Goal: Task Accomplishment & Management: Use online tool/utility

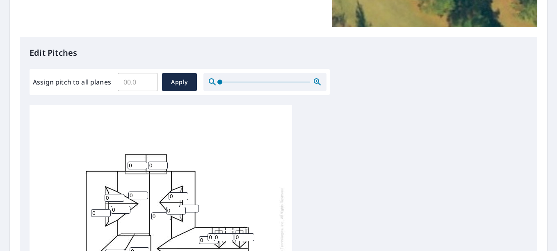
scroll to position [164, 0]
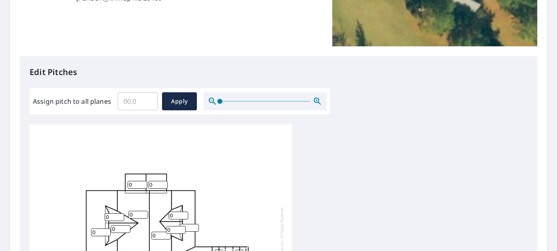
click at [133, 100] on input "Assign pitch to all planes" at bounding box center [138, 101] width 40 height 23
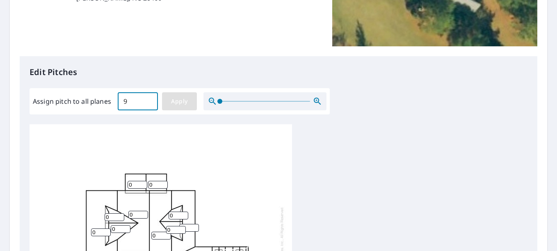
type input "9"
click at [167, 99] on button "Apply" at bounding box center [179, 101] width 35 height 18
type input "9"
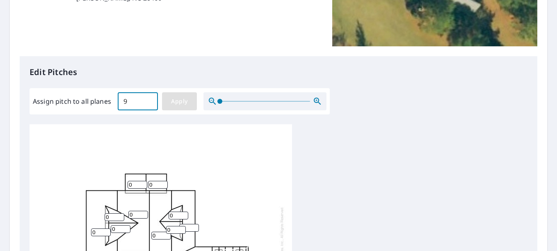
type input "9"
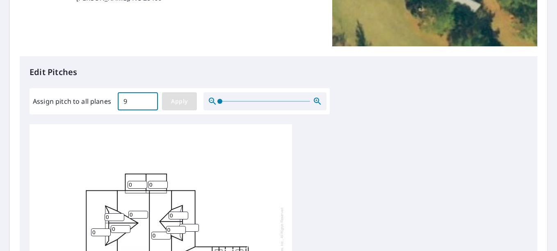
type input "9"
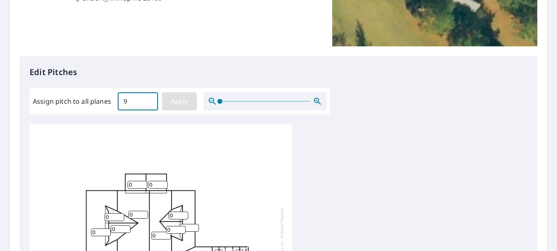
type input "9"
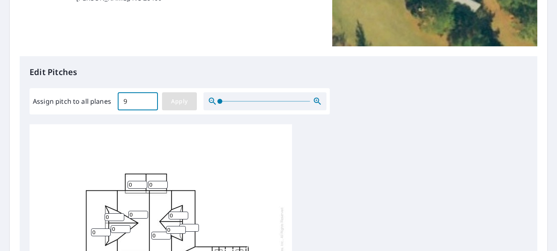
type input "9"
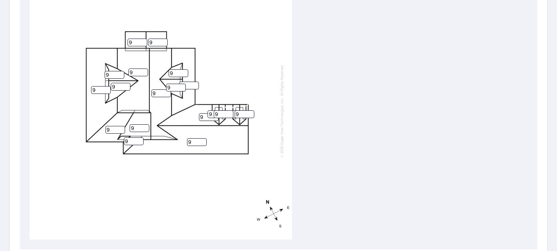
scroll to position [287, 0]
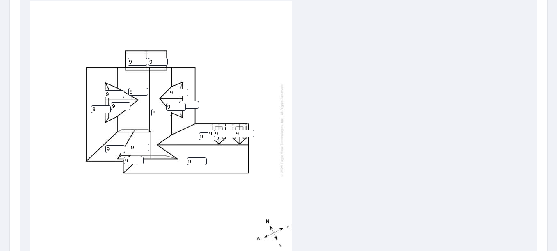
click at [129, 159] on input "9" at bounding box center [134, 161] width 20 height 8
type input "8"
click at [139, 146] on input "9" at bounding box center [140, 147] width 20 height 8
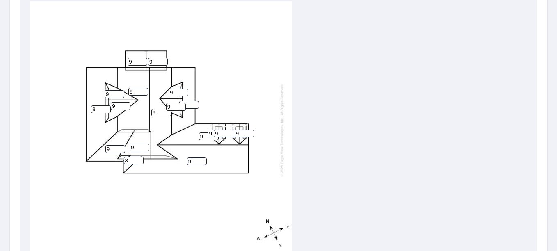
click at [139, 146] on input "9" at bounding box center [140, 147] width 20 height 8
type input "8"
click at [110, 147] on input "9" at bounding box center [115, 149] width 20 height 8
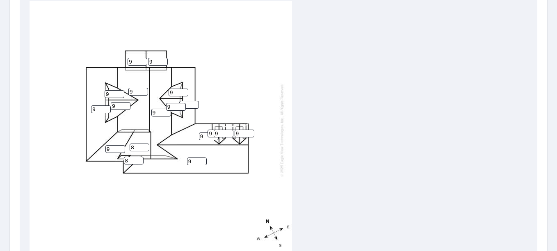
click at [110, 147] on input "9" at bounding box center [115, 149] width 20 height 8
type input "3"
click at [100, 110] on input "9" at bounding box center [101, 109] width 20 height 8
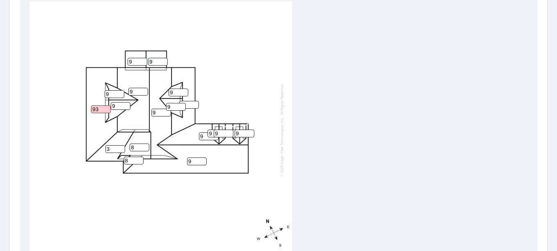
click at [98, 110] on input "93" at bounding box center [101, 109] width 20 height 8
type input "3"
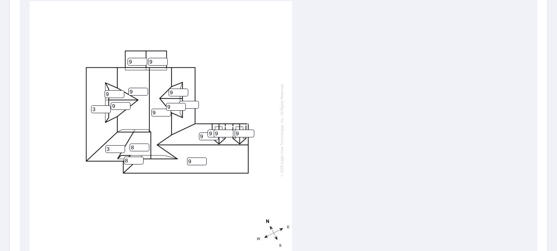
click at [134, 92] on input "9" at bounding box center [138, 92] width 20 height 8
type input "8"
click at [159, 109] on input "9" at bounding box center [161, 113] width 20 height 8
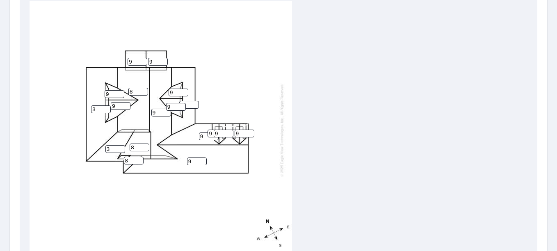
click at [159, 109] on input "9" at bounding box center [161, 113] width 20 height 8
type input "8"
click at [189, 106] on input "9" at bounding box center [189, 105] width 20 height 8
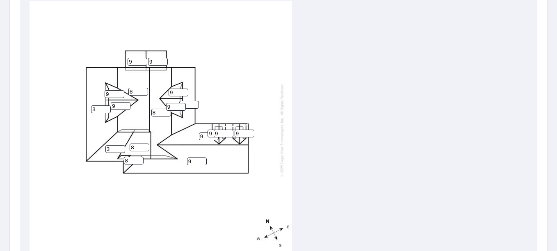
click at [189, 106] on input "9" at bounding box center [189, 105] width 20 height 8
type input "3"
click at [211, 132] on input "9" at bounding box center [217, 134] width 20 height 8
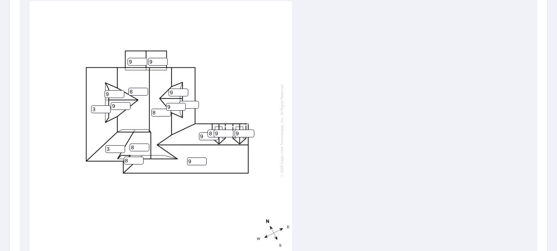
type input "8"
click at [218, 132] on input "9" at bounding box center [224, 134] width 20 height 8
type input "8"
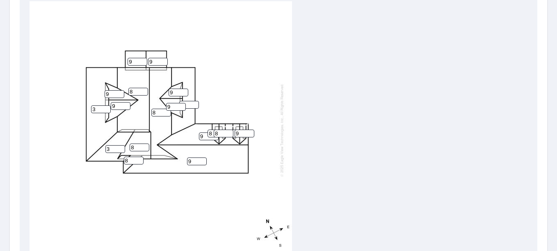
click at [236, 133] on input "9" at bounding box center [244, 134] width 20 height 8
click at [240, 133] on input "9" at bounding box center [244, 134] width 20 height 8
type input "8"
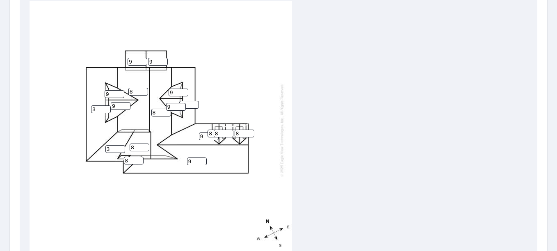
click at [243, 109] on div "9 3 8 8 9 3 3 8 9 9 9 9 9 9 8 8 9 8 8" at bounding box center [161, 129] width 262 height 257
click at [234, 132] on input "9" at bounding box center [238, 134] width 20 height 8
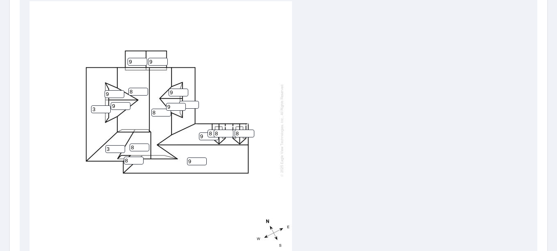
type input "8"
click at [234, 110] on div "9 3 8 8 9 3 3 8 9 9 9 9 9 9 8 8 8 8 8" at bounding box center [161, 129] width 262 height 257
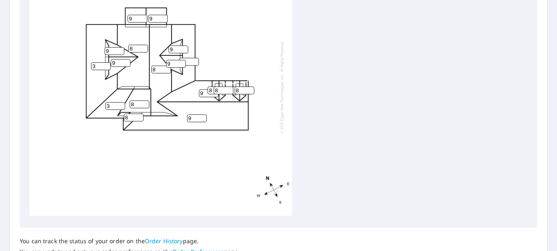
scroll to position [369, 0]
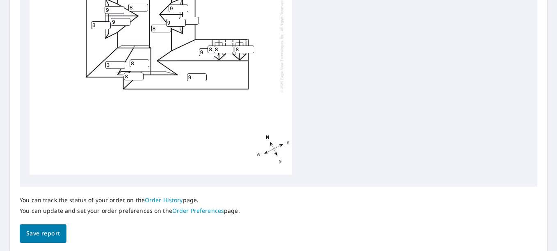
click at [47, 232] on span "Save report" at bounding box center [43, 233] width 34 height 10
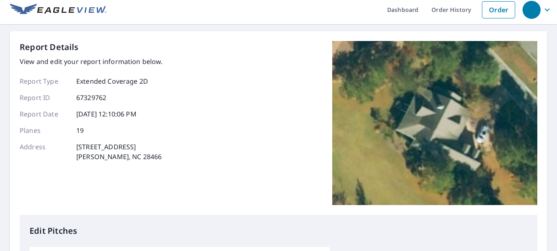
scroll to position [0, 0]
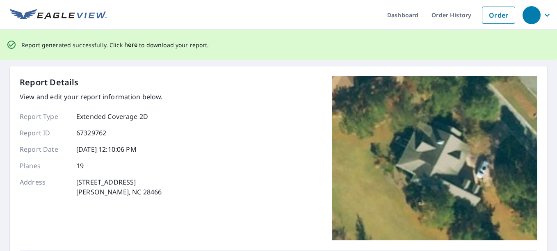
click at [128, 44] on span "here" at bounding box center [131, 45] width 14 height 10
